Goal: Transaction & Acquisition: Obtain resource

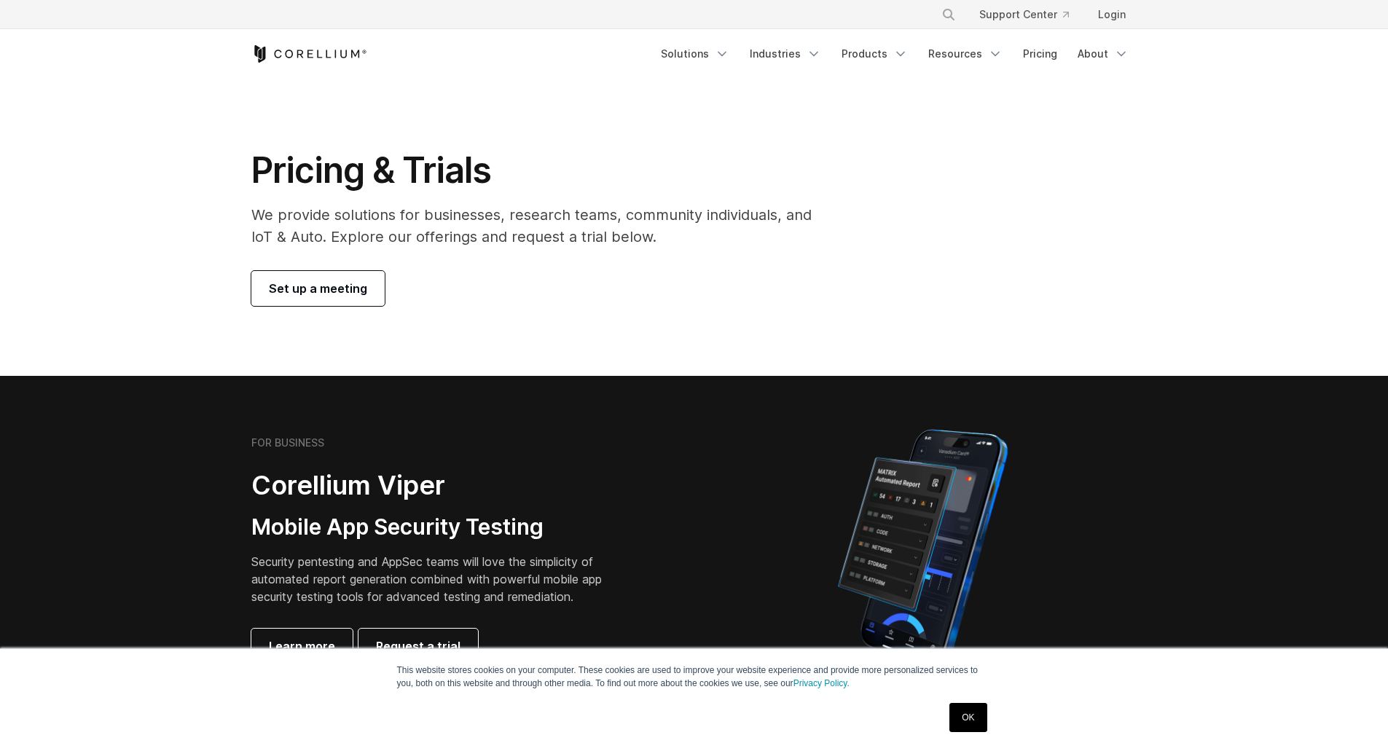
scroll to position [284, 0]
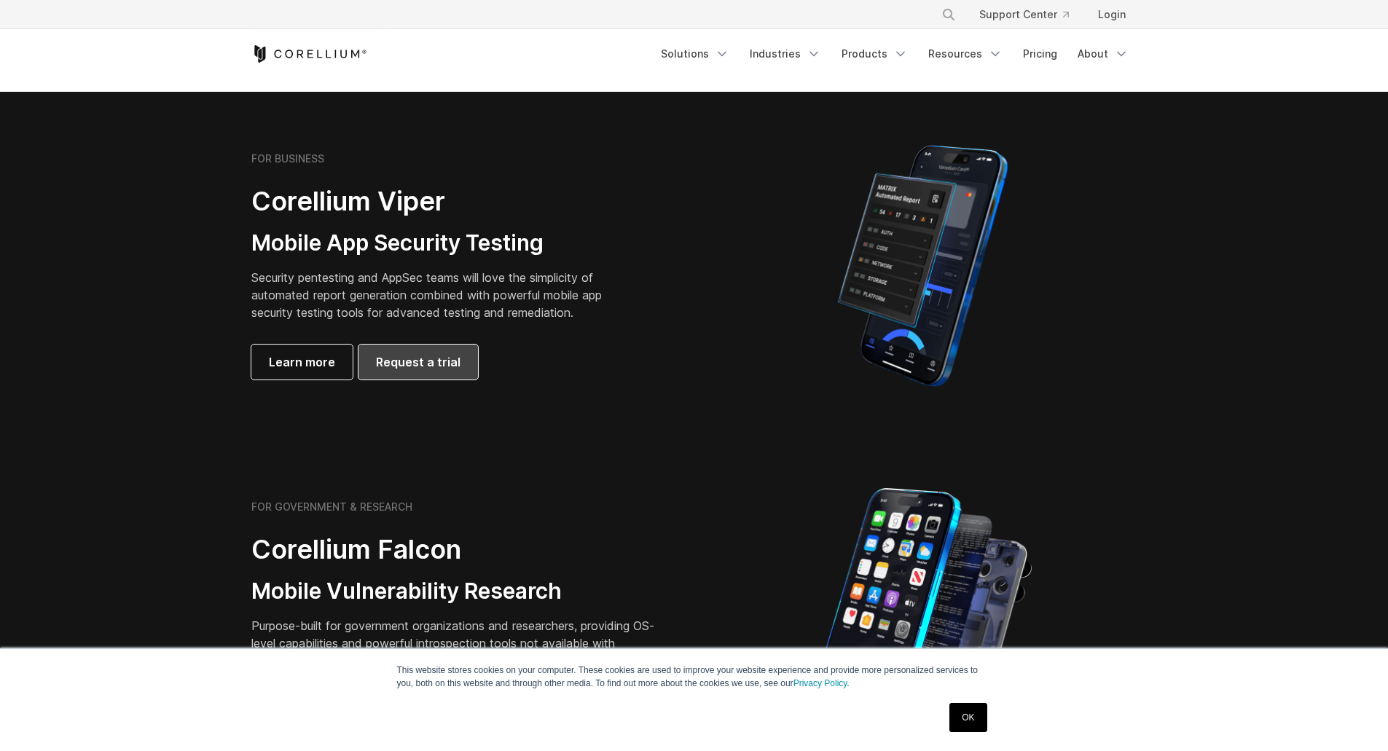
click at [413, 364] on span "Request a trial" at bounding box center [418, 361] width 85 height 17
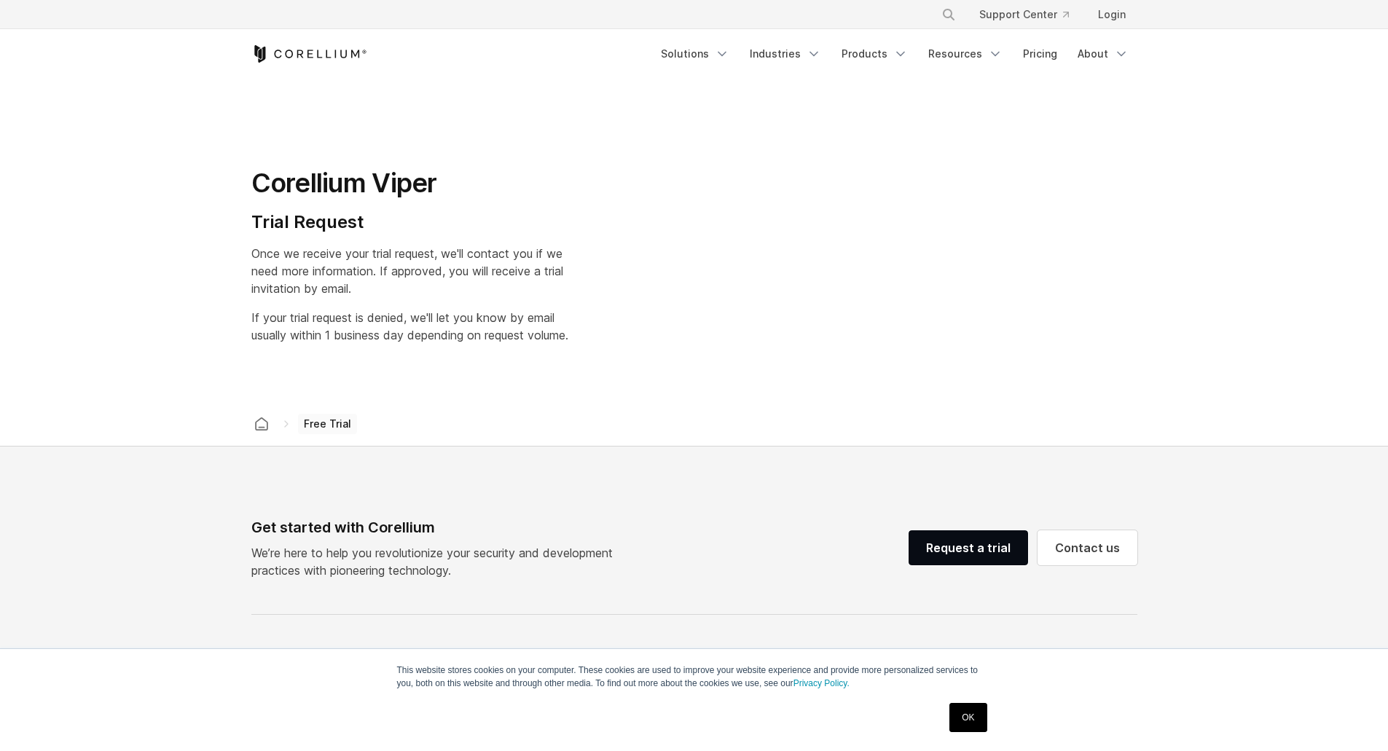
select select "**"
